Goal: Task Accomplishment & Management: Manage account settings

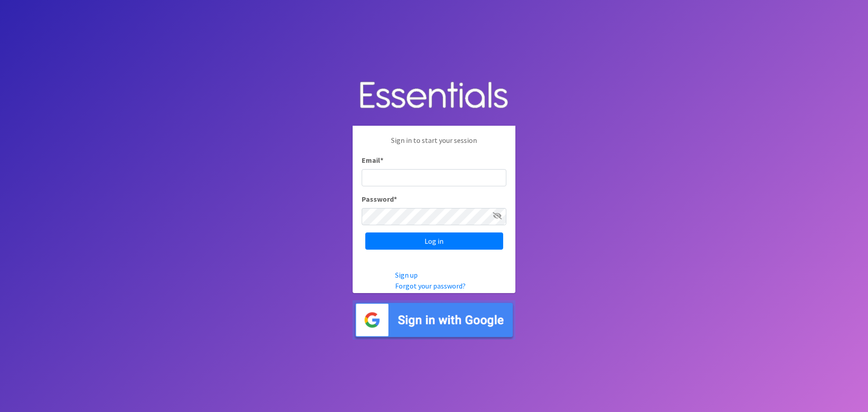
type input "heatherl@sylviassisters.org"
click at [365, 232] on input "Log in" at bounding box center [434, 240] width 138 height 17
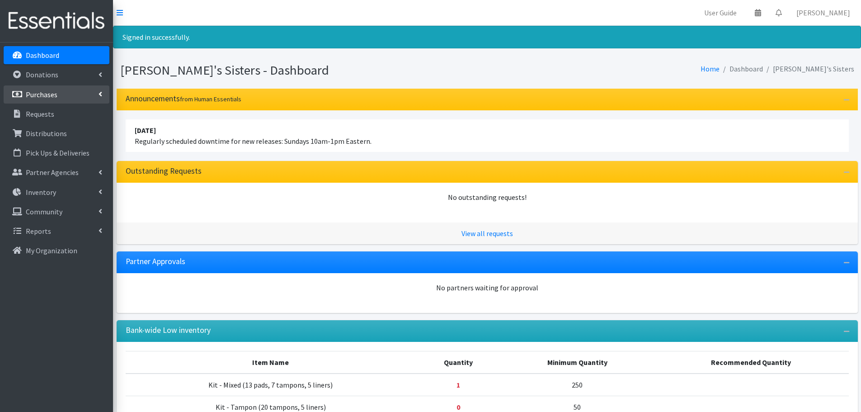
click at [43, 97] on p "Purchases" at bounding box center [42, 94] width 32 height 9
click at [46, 116] on link "All Purchases" at bounding box center [57, 114] width 106 height 18
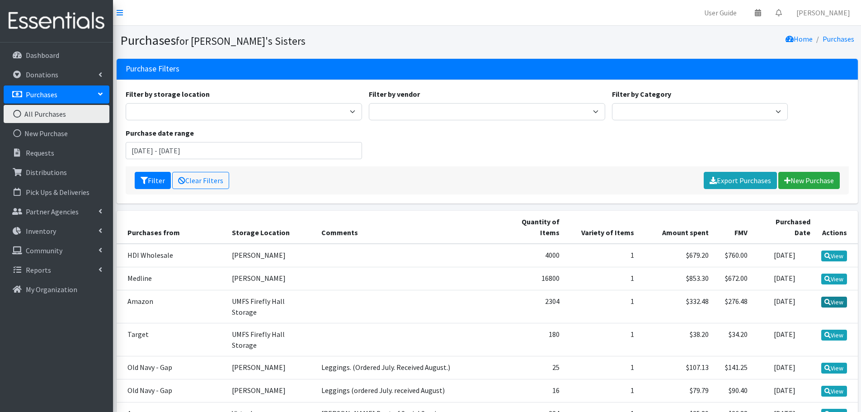
click at [832, 297] on link "View" at bounding box center [834, 302] width 26 height 11
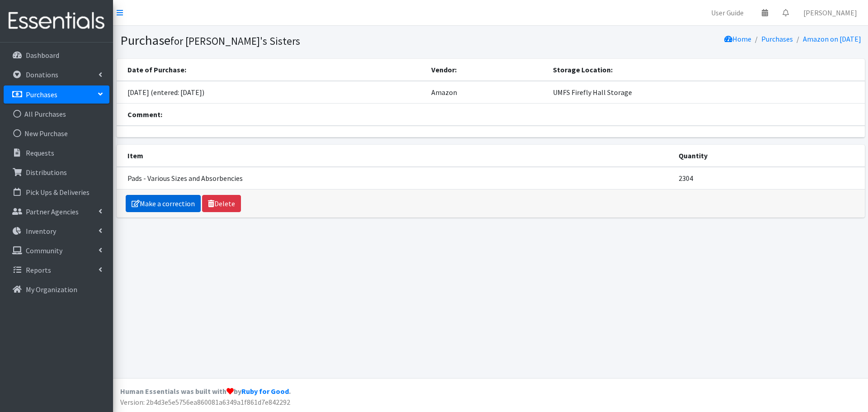
click at [143, 207] on link "Make a correction" at bounding box center [163, 203] width 75 height 17
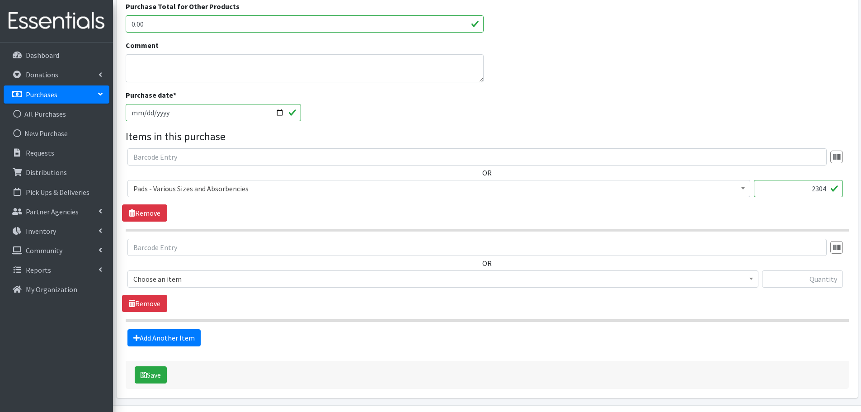
scroll to position [327, 0]
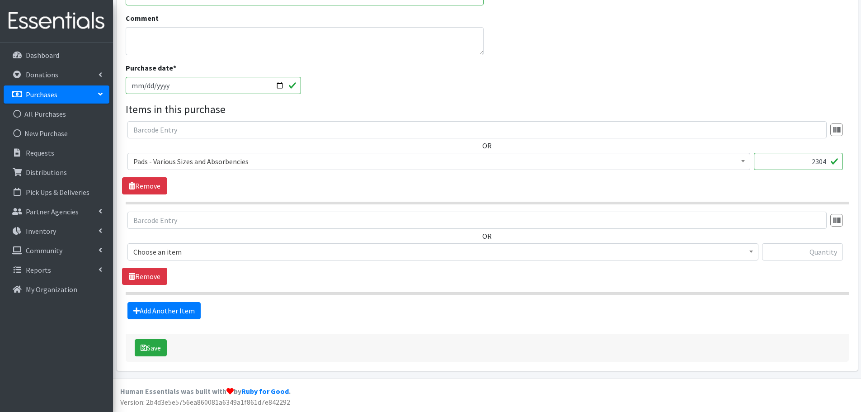
drag, startPoint x: 799, startPoint y: 160, endPoint x: 868, endPoint y: 160, distance: 68.7
click at [861, 160] on html "User Guide 0 Pick-ups remaining this week View Calendar 0 Requests 0 Partner Ag…" at bounding box center [430, 42] width 861 height 739
paste input "3,072"
click at [817, 165] on input "3,072" at bounding box center [798, 161] width 89 height 17
type input "3072"
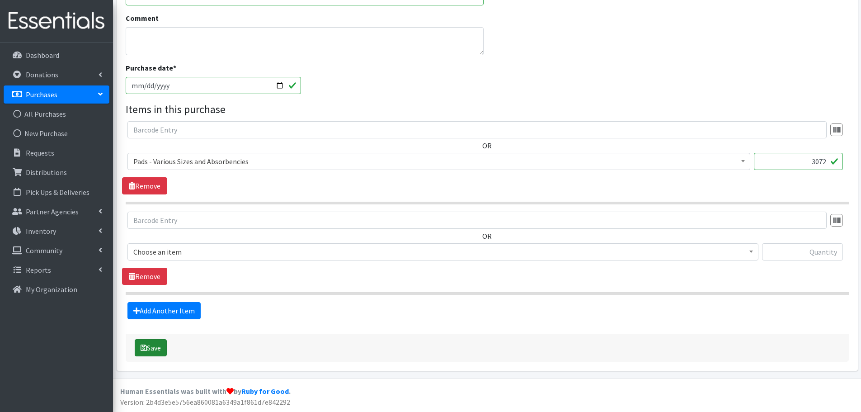
click at [148, 350] on button "Save" at bounding box center [151, 347] width 32 height 17
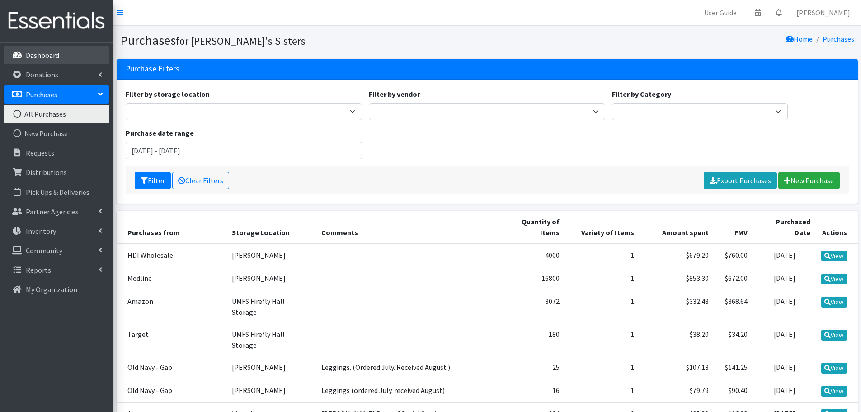
click at [46, 60] on p "Dashboard" at bounding box center [42, 55] width 33 height 9
